Goal: Find specific page/section: Find specific page/section

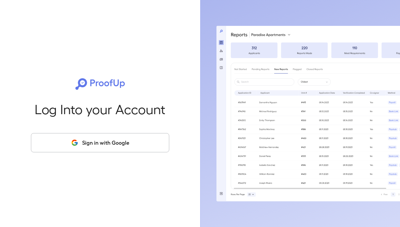
click at [70, 136] on button "Sign in with Google" at bounding box center [100, 142] width 138 height 19
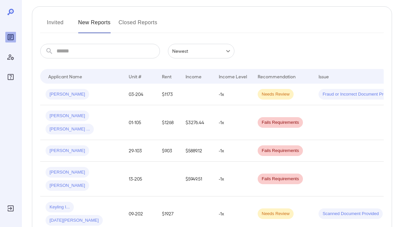
scroll to position [75, 0]
click at [60, 29] on button "Invited" at bounding box center [55, 26] width 30 height 16
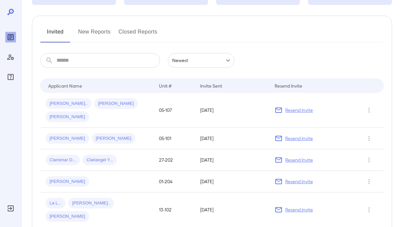
scroll to position [73, 0]
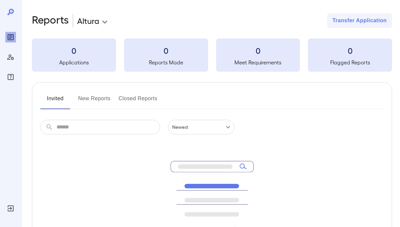
scroll to position [73, 0]
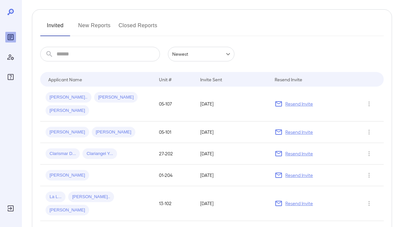
click at [60, 28] on button "Invited" at bounding box center [55, 28] width 30 height 16
click at [84, 24] on button "New Reports" at bounding box center [94, 28] width 33 height 16
